Goal: Task Accomplishment & Management: Use online tool/utility

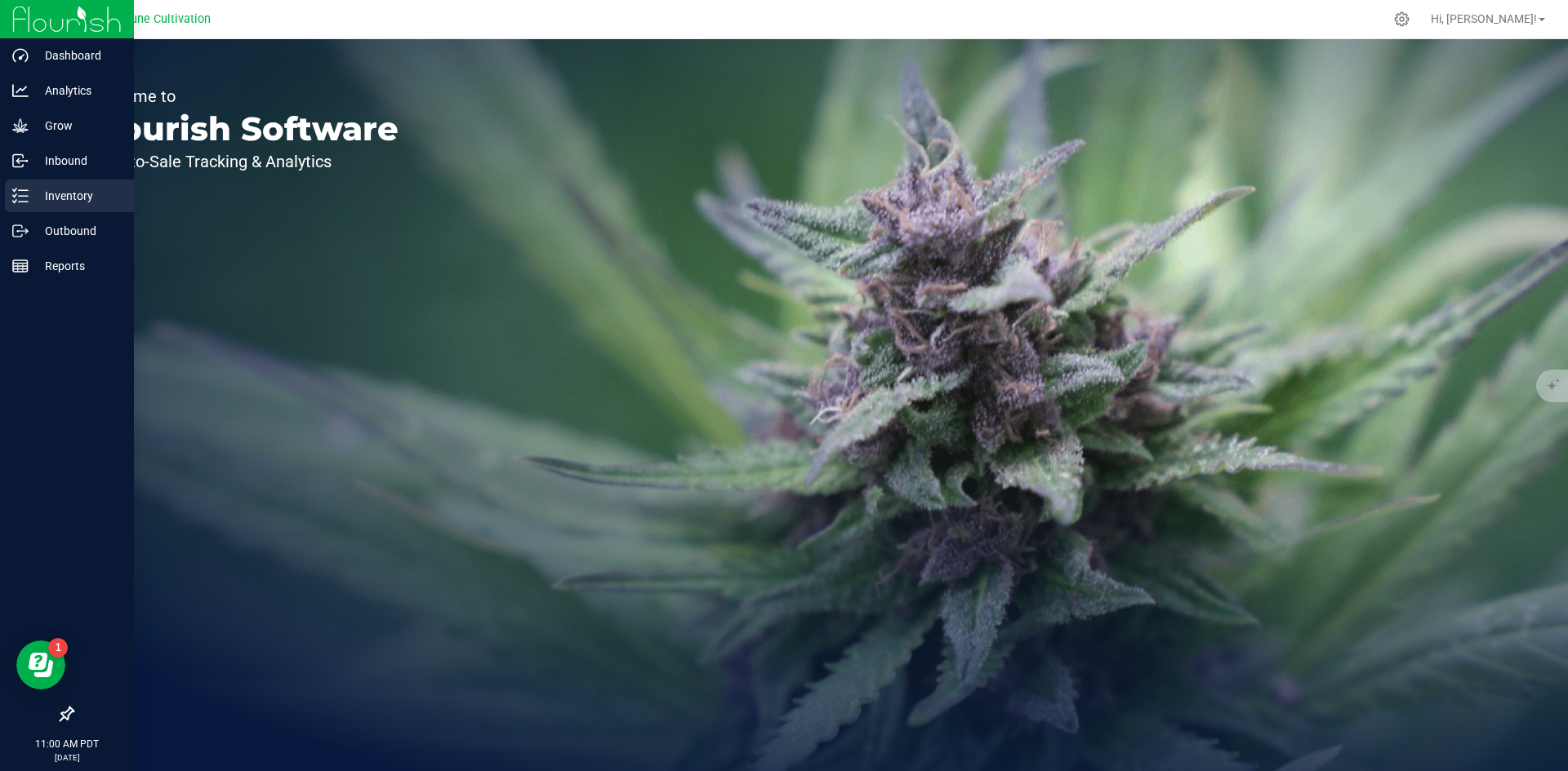
click at [34, 198] on p "Inventory" at bounding box center [77, 196] width 98 height 20
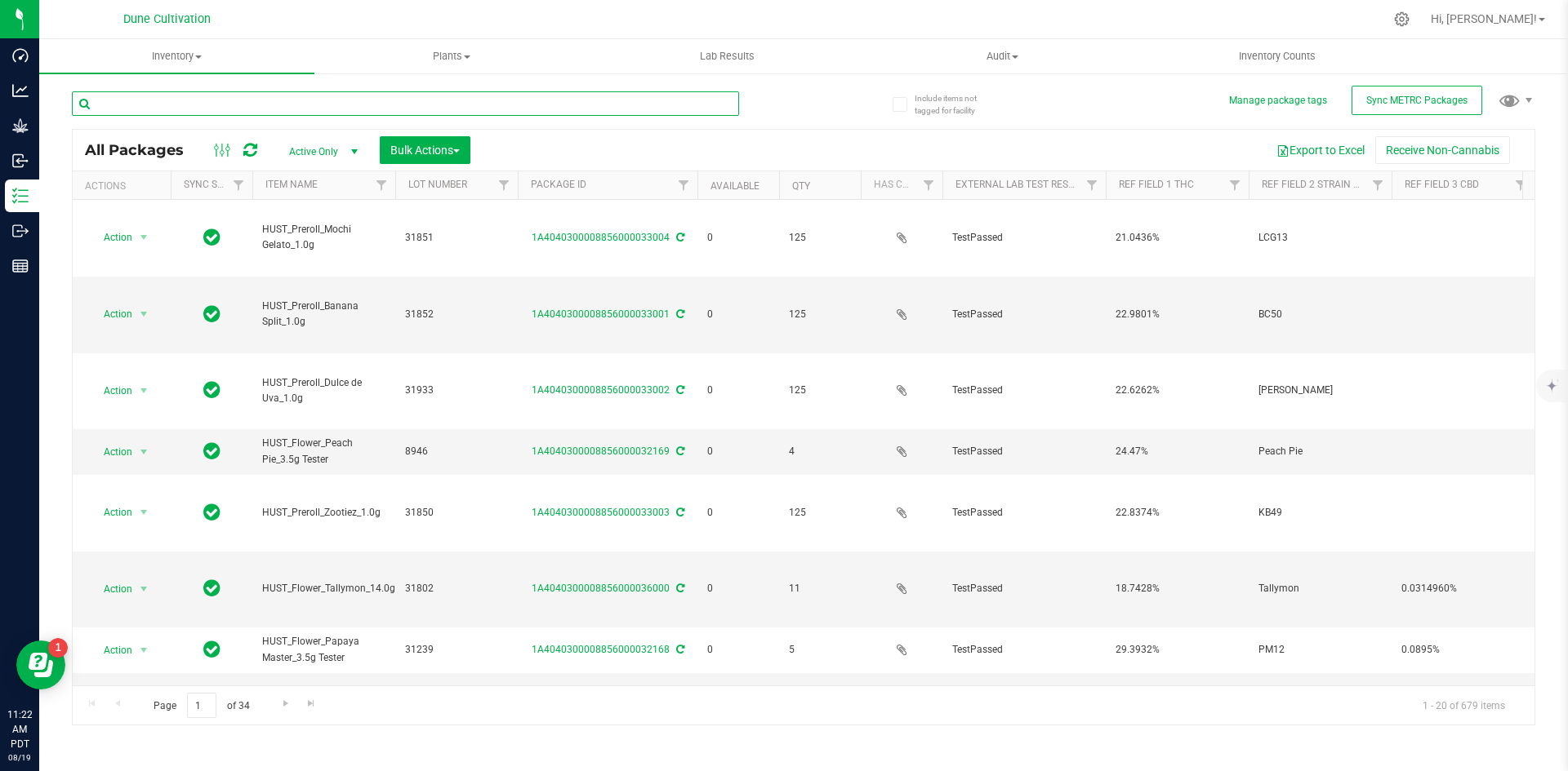
click at [169, 104] on input "text" at bounding box center [405, 104] width 667 height 25
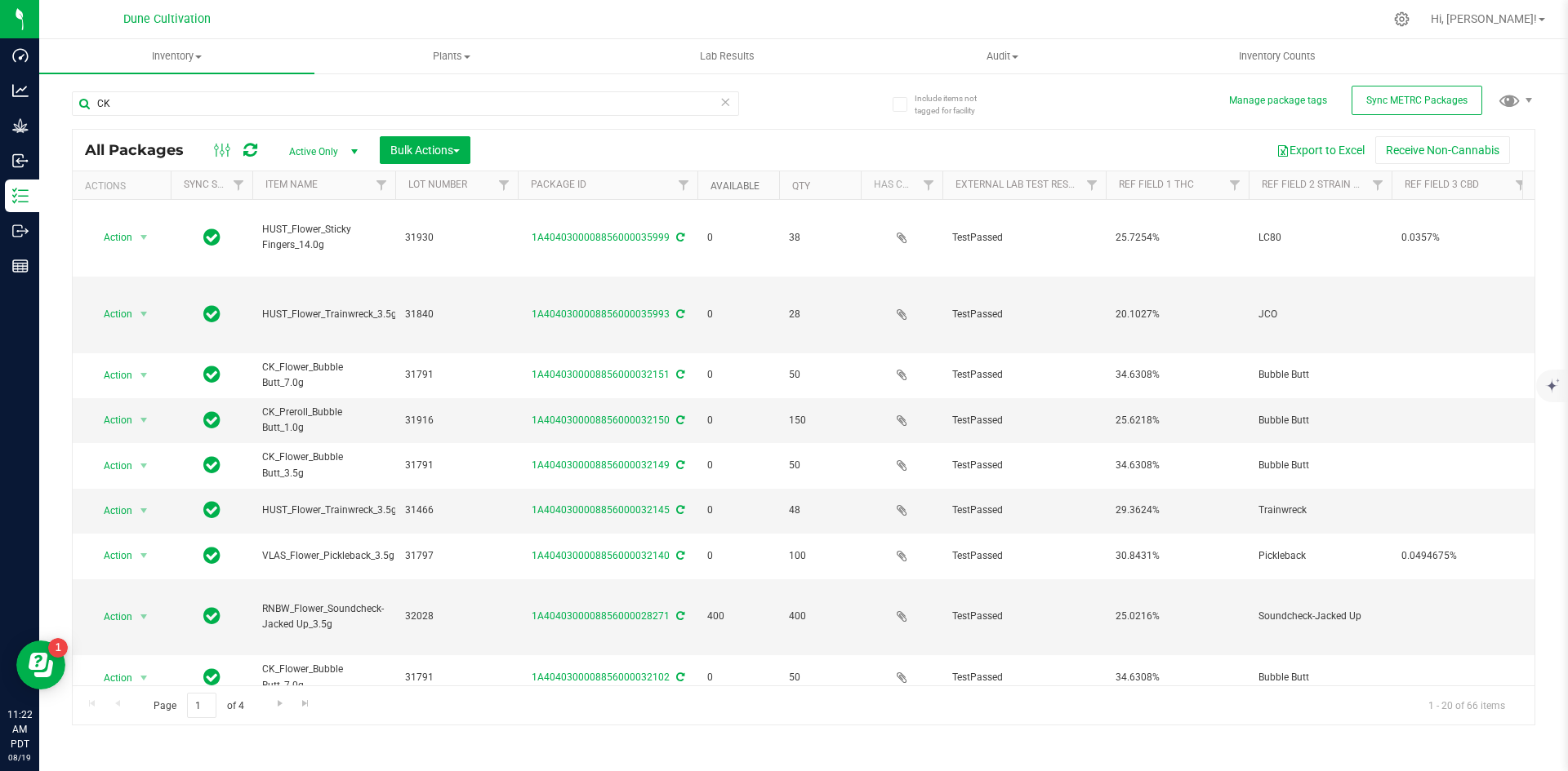
click at [735, 181] on link "Available" at bounding box center [734, 187] width 49 height 11
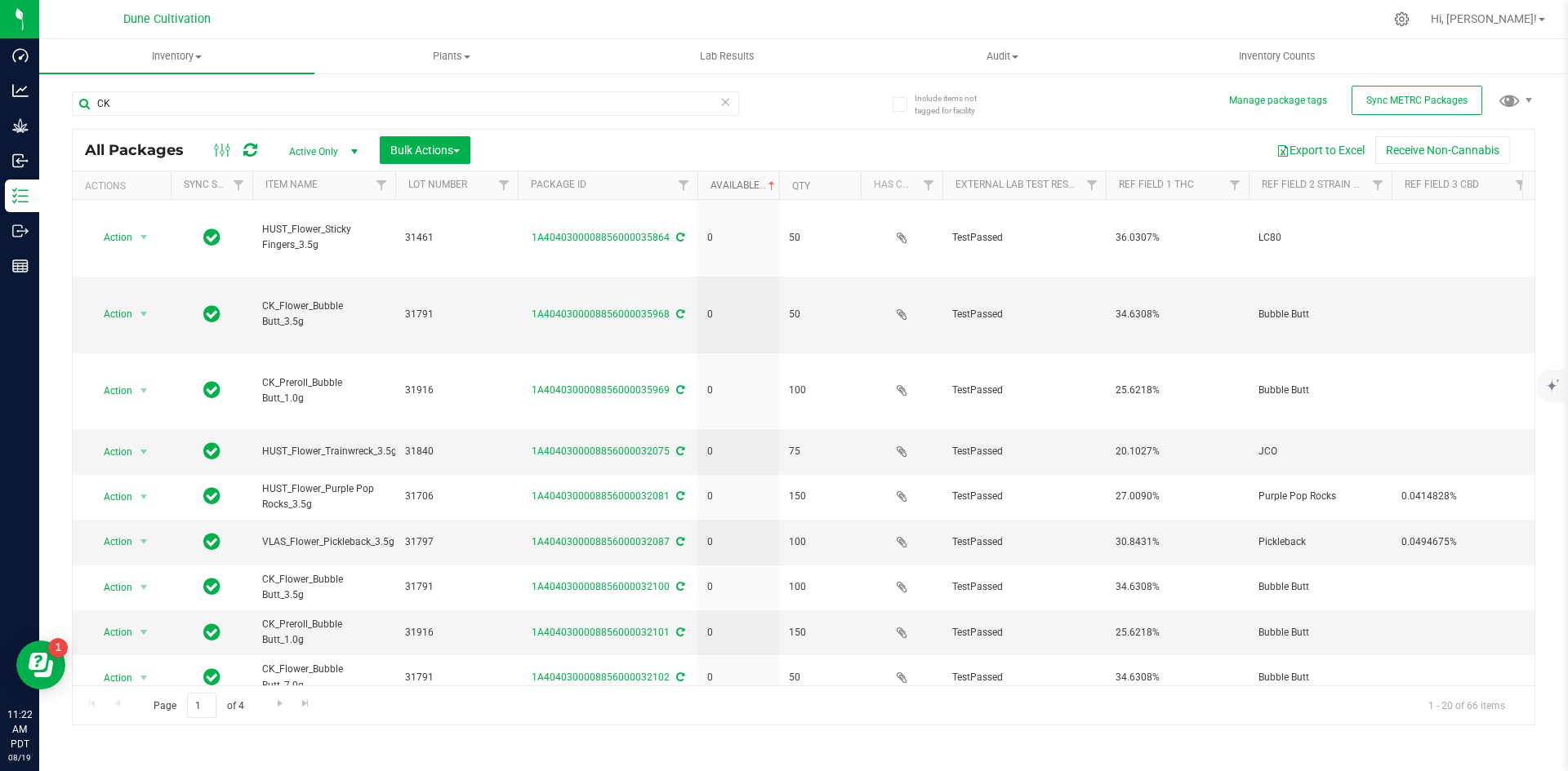
click at [734, 186] on link "Available" at bounding box center [744, 186] width 68 height 11
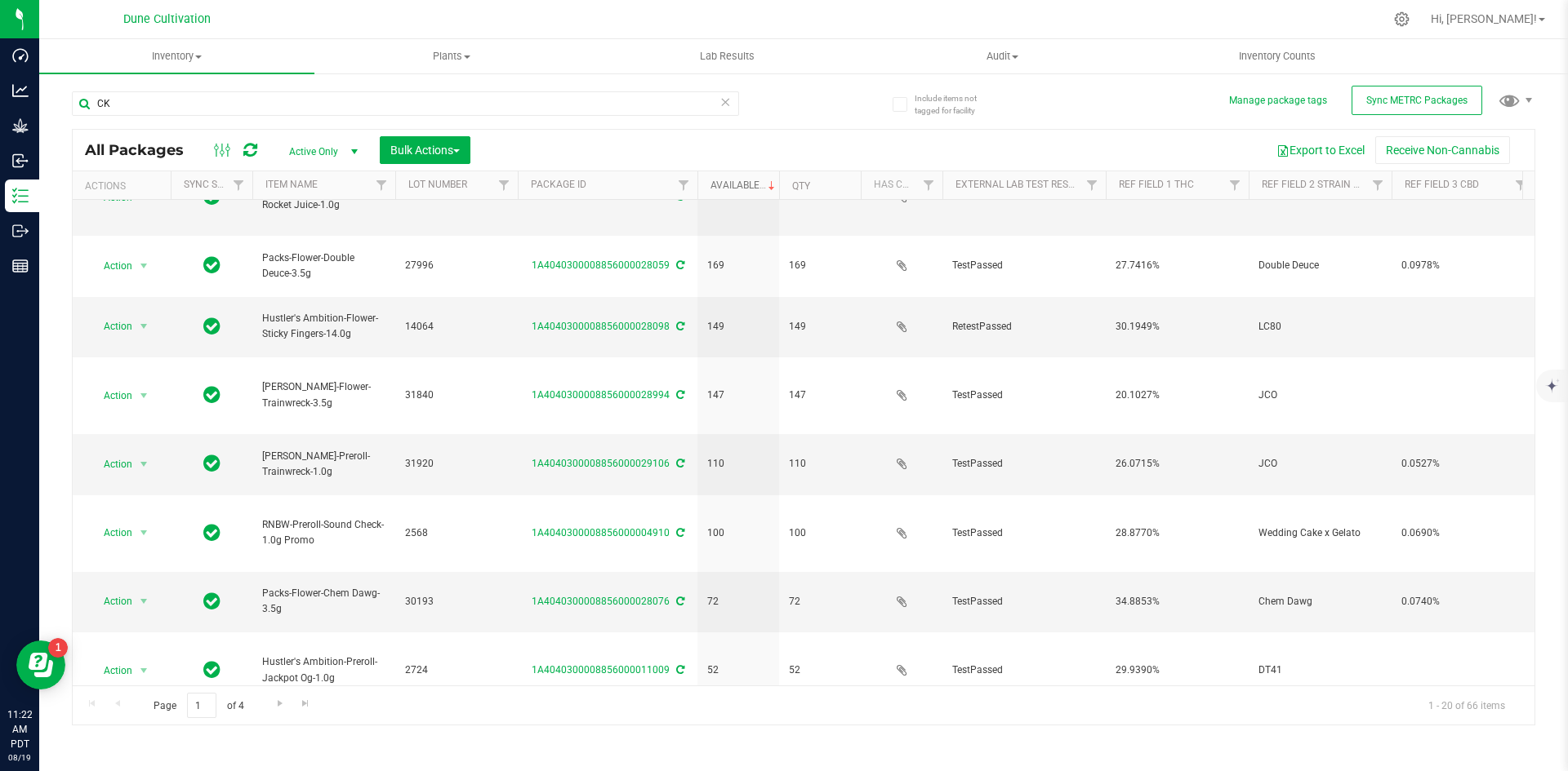
scroll to position [254, 0]
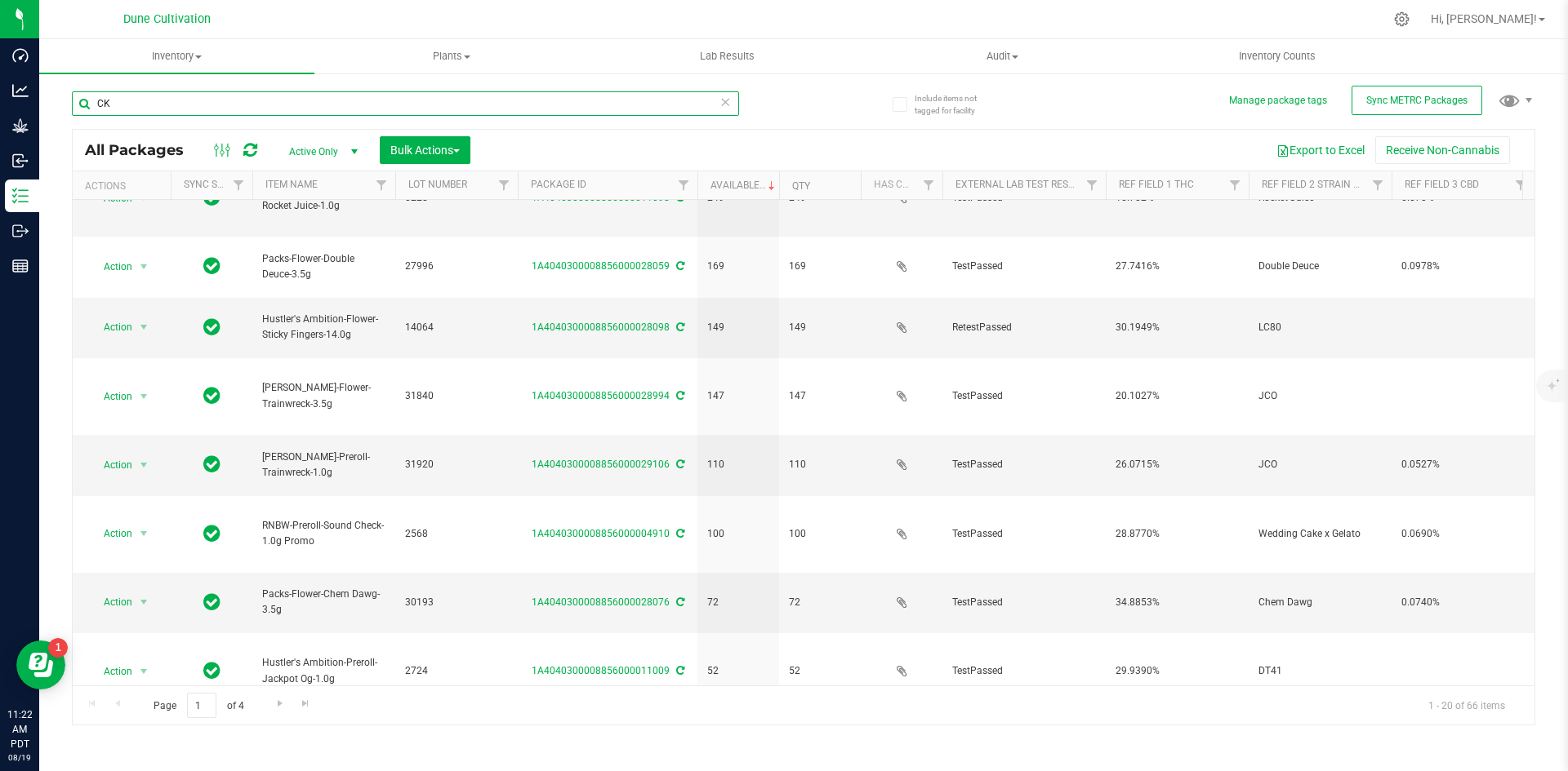
drag, startPoint x: 115, startPoint y: 101, endPoint x: 67, endPoint y: 101, distance: 48.0
click at [67, 101] on div "Include items not tagged for facility Manage package tags Sync METRC Packages C…" at bounding box center [803, 320] width 1528 height 498
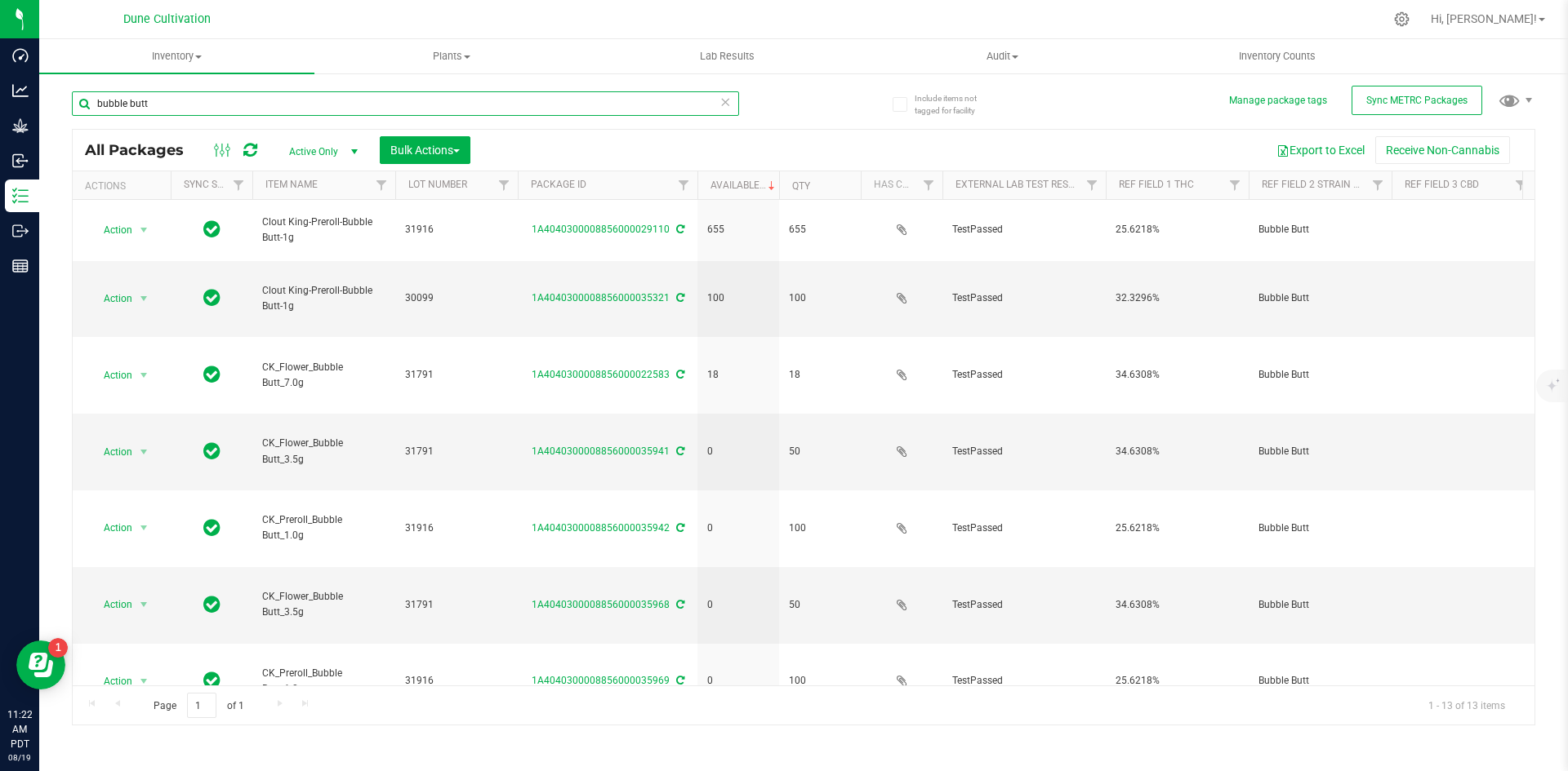
type input "bubble butt"
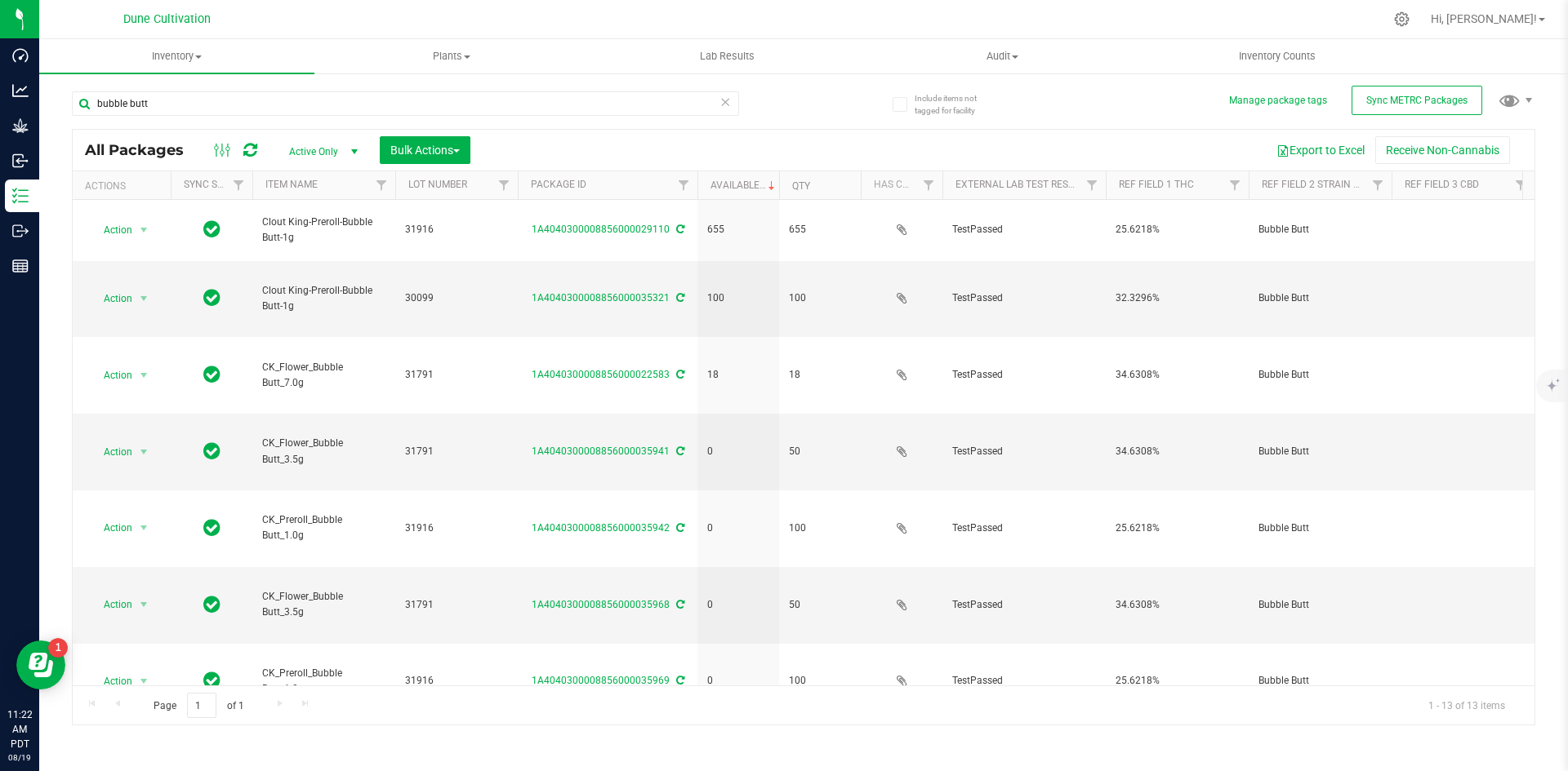
click at [728, 99] on icon at bounding box center [725, 101] width 11 height 20
